Goal: Task Accomplishment & Management: Manage account settings

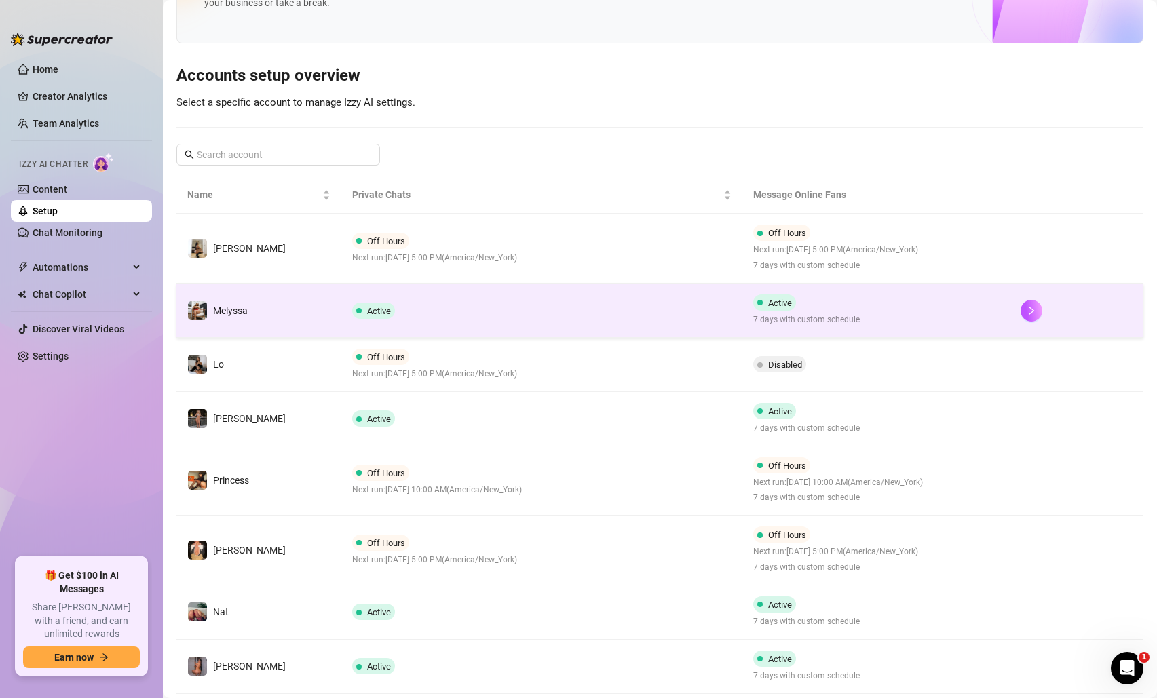
scroll to position [297, 0]
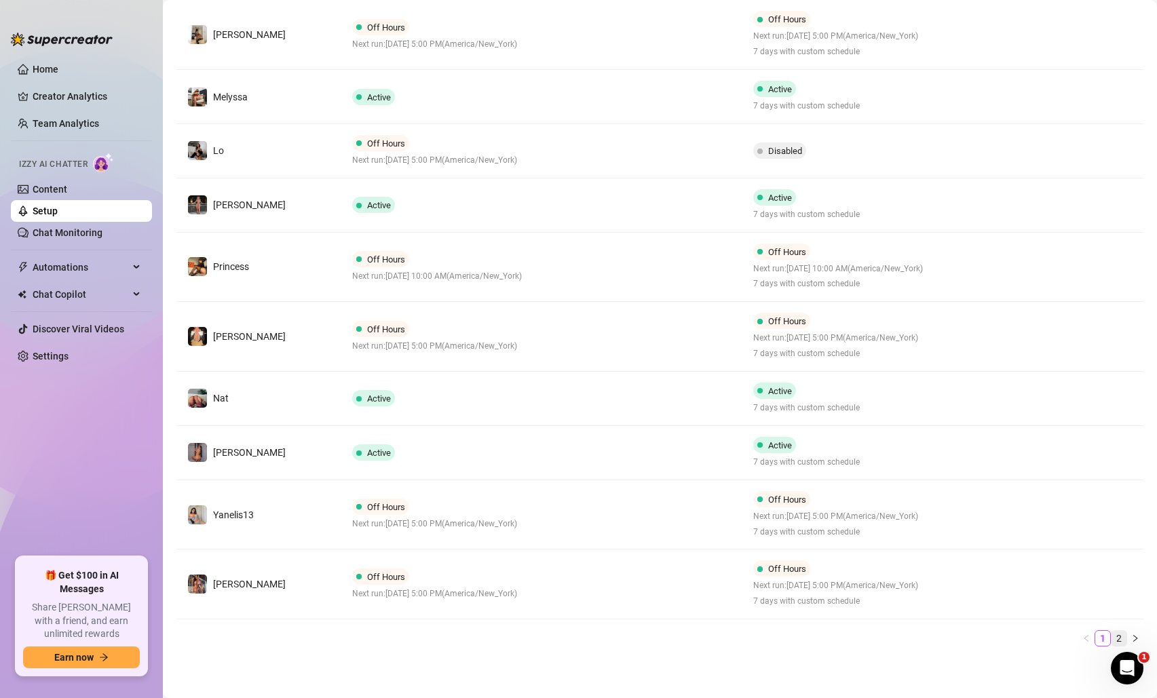
click at [1119, 633] on link "2" at bounding box center [1118, 638] width 15 height 15
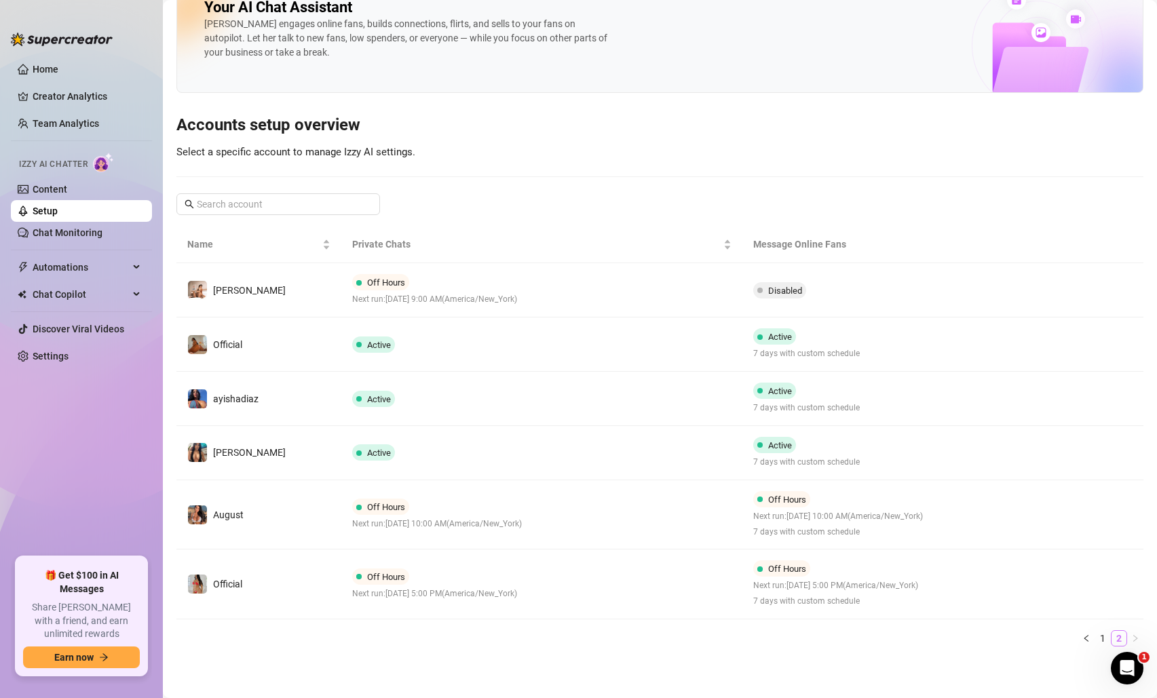
scroll to position [34, 0]
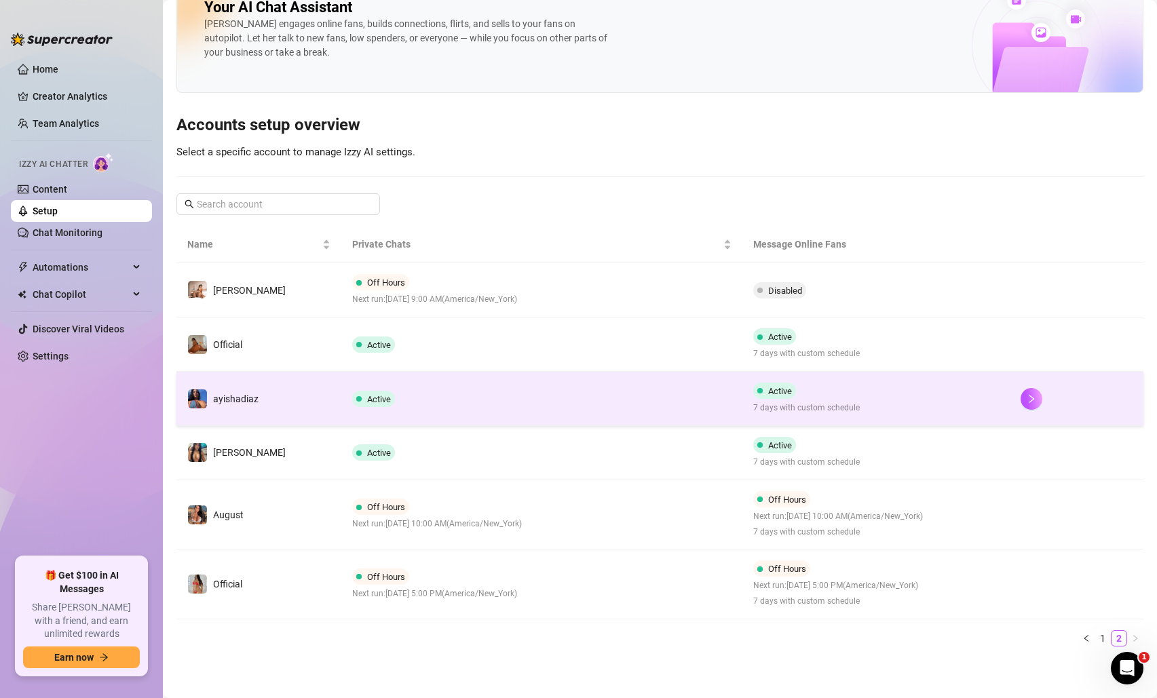
click at [474, 404] on td "Active" at bounding box center [541, 399] width 401 height 54
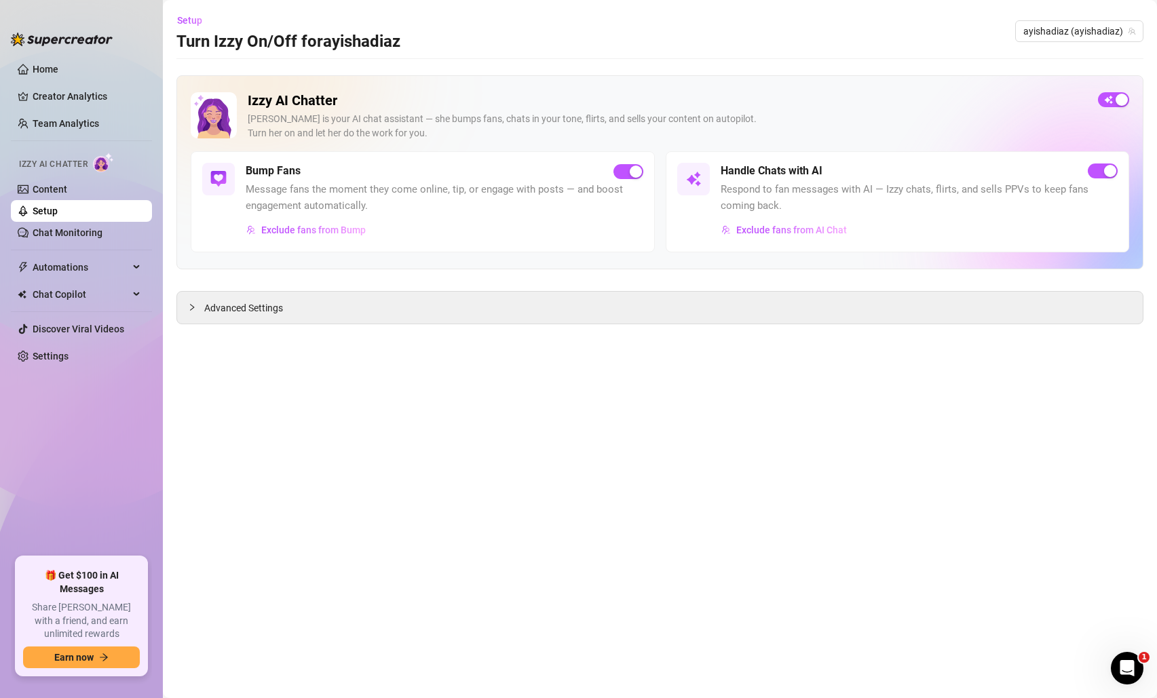
click at [1111, 92] on div "Izzy AI Chatter [PERSON_NAME] is your AI chat assistant — she bumps fans, chats…" at bounding box center [659, 172] width 967 height 194
click at [1111, 98] on span "button" at bounding box center [1113, 99] width 31 height 15
click at [1063, 26] on span "ayishadiaz (ayishadiaz)" at bounding box center [1079, 31] width 112 height 20
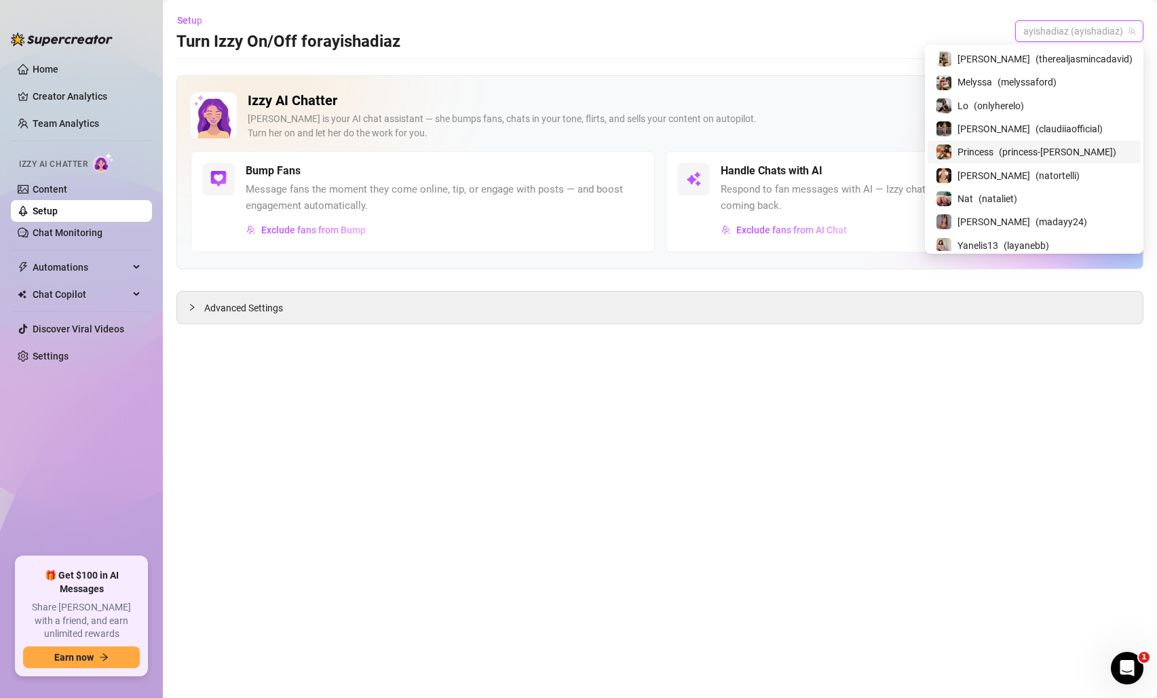
scroll to position [166, 0]
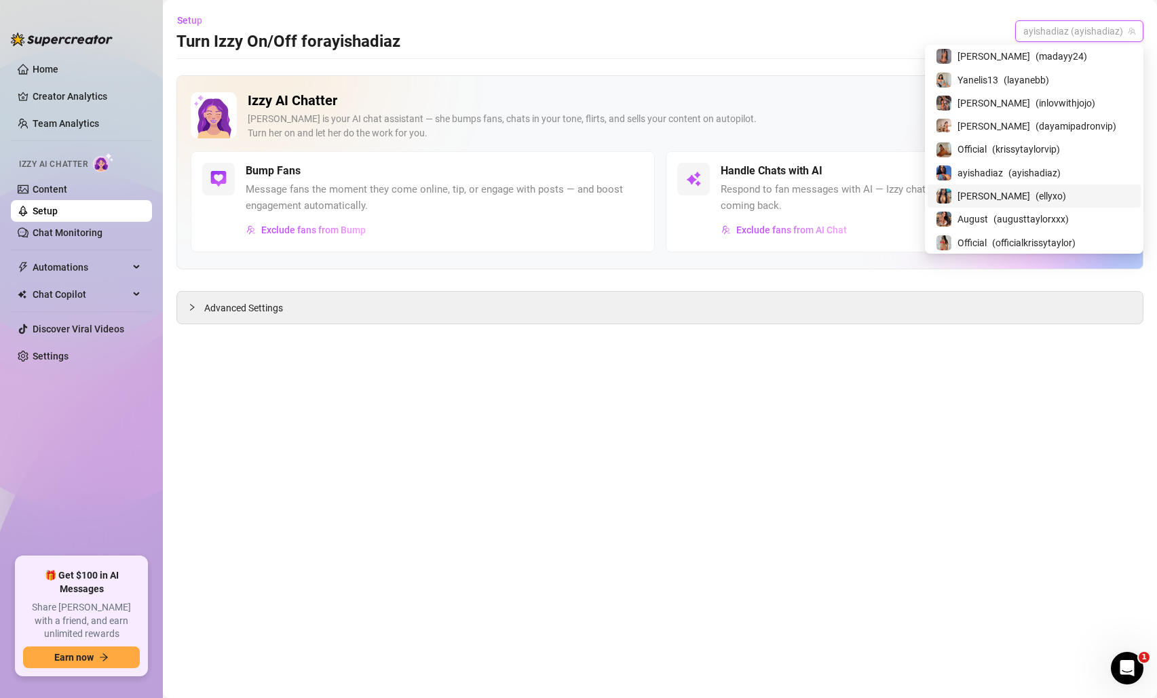
click at [1028, 193] on span "[PERSON_NAME]" at bounding box center [993, 196] width 73 height 15
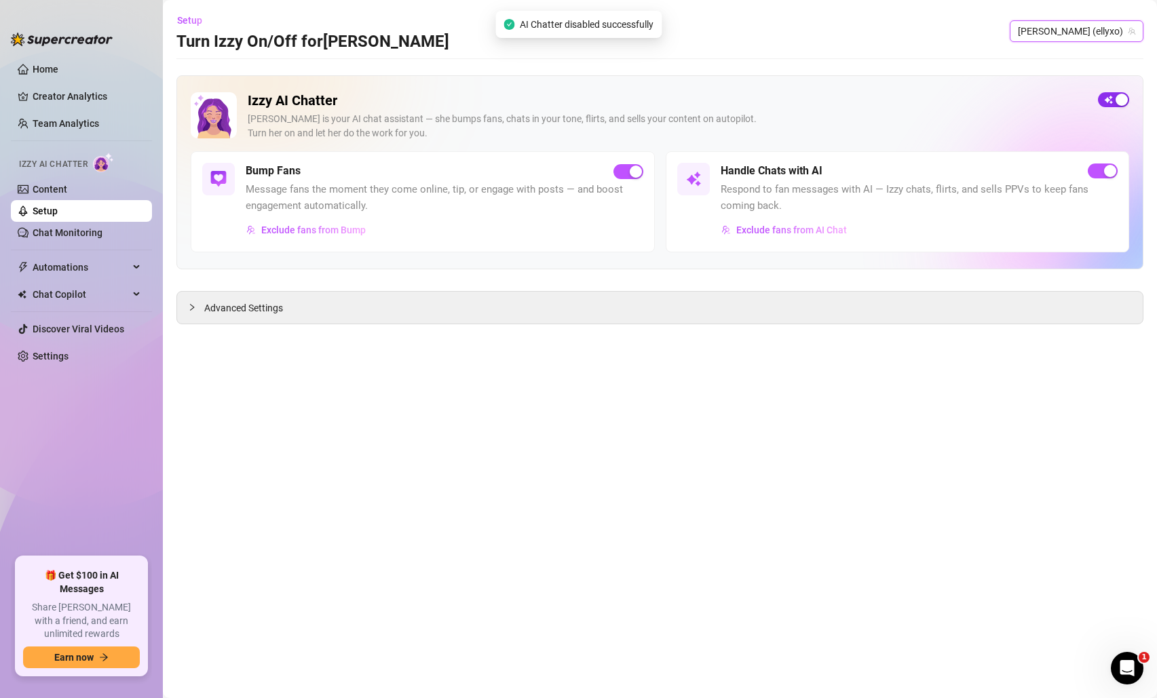
click at [1109, 98] on span "button" at bounding box center [1113, 99] width 31 height 15
